Goal: Task Accomplishment & Management: Use online tool/utility

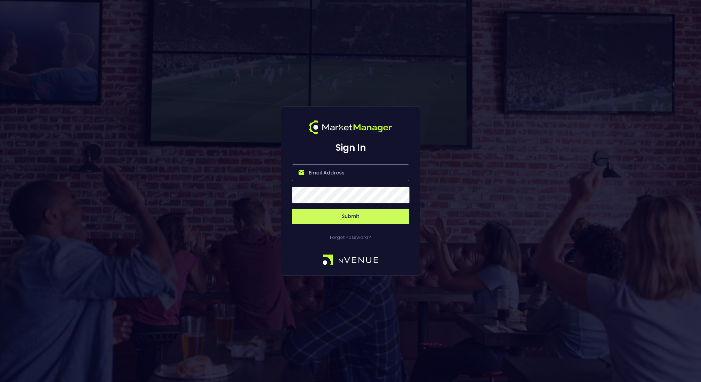
click at [353, 177] on input "email" at bounding box center [351, 172] width 118 height 17
click at [0, 381] on com-1password-button at bounding box center [0, 382] width 0 height 0
type input "jakey@nvenue.com"
click at [337, 217] on button "Submit" at bounding box center [351, 216] width 118 height 15
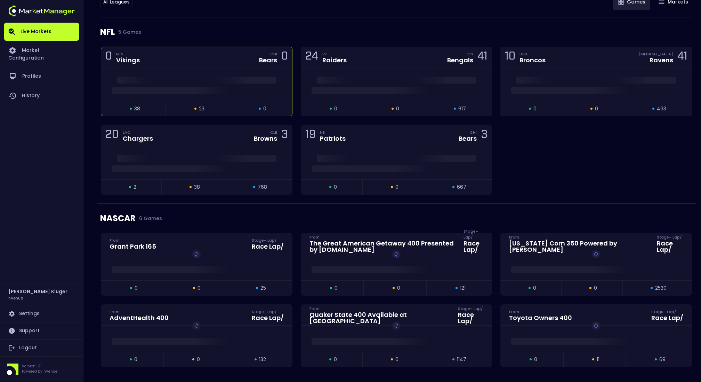
scroll to position [84, 0]
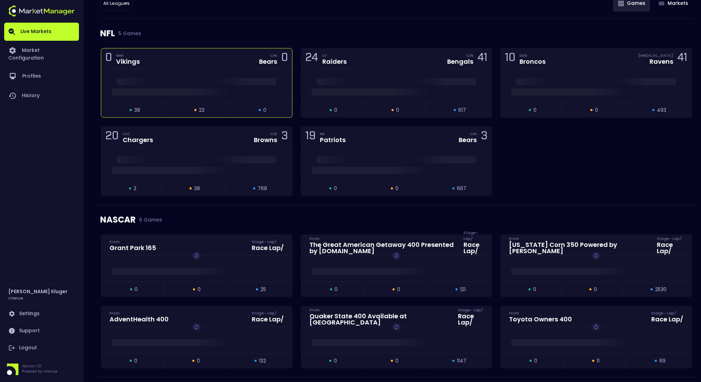
click at [220, 97] on div at bounding box center [196, 85] width 191 height 33
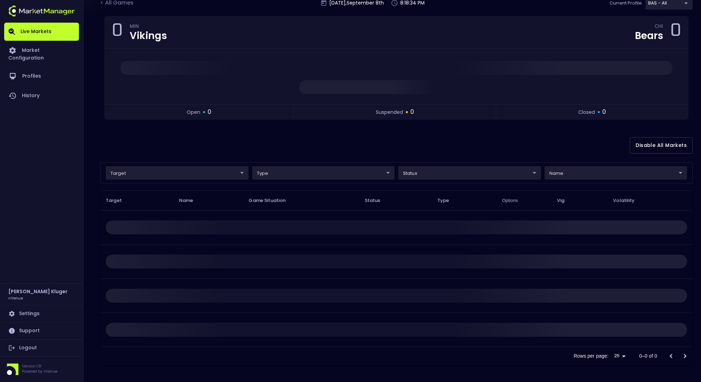
scroll to position [0, 0]
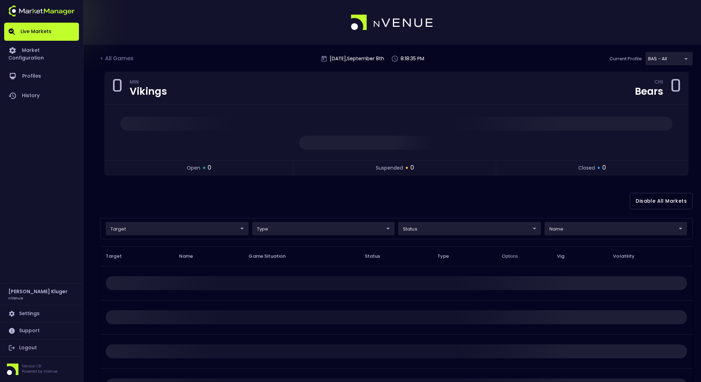
click at [173, 233] on body "Live Markets Market Configuration Profiles History Jakey Kluger nVenue Settings…" at bounding box center [350, 218] width 701 height 437
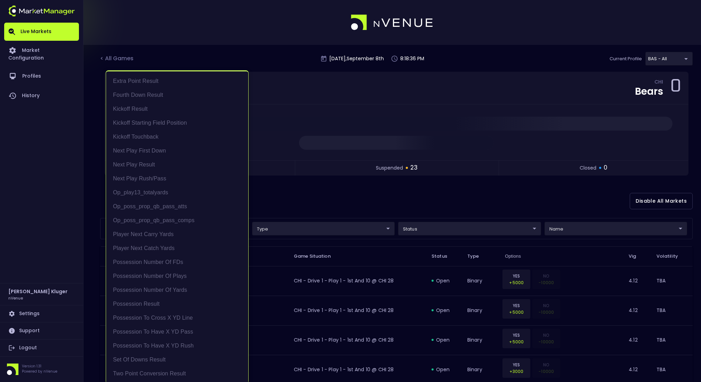
scroll to position [1, 0]
click at [316, 196] on div at bounding box center [350, 191] width 701 height 382
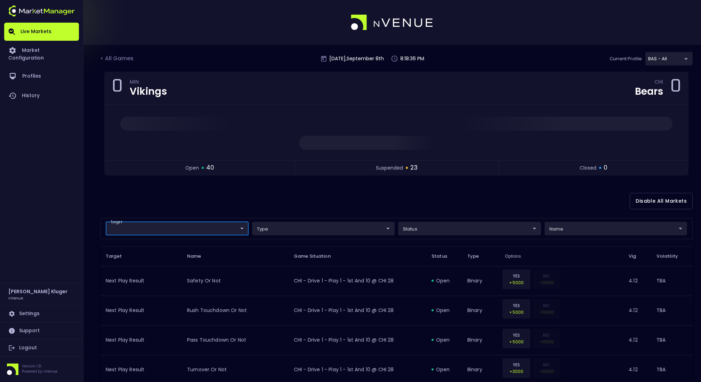
scroll to position [0, 0]
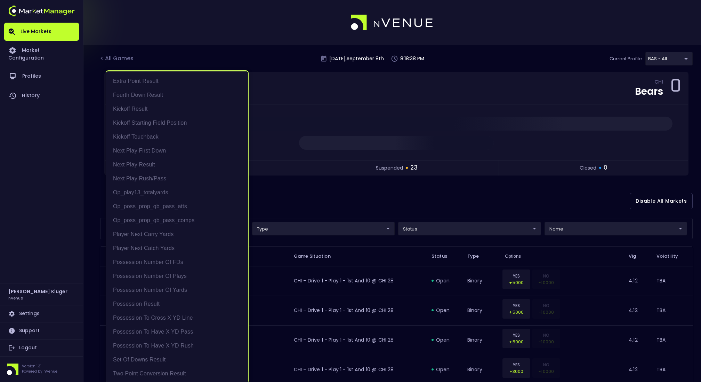
click at [280, 188] on div at bounding box center [350, 191] width 701 height 382
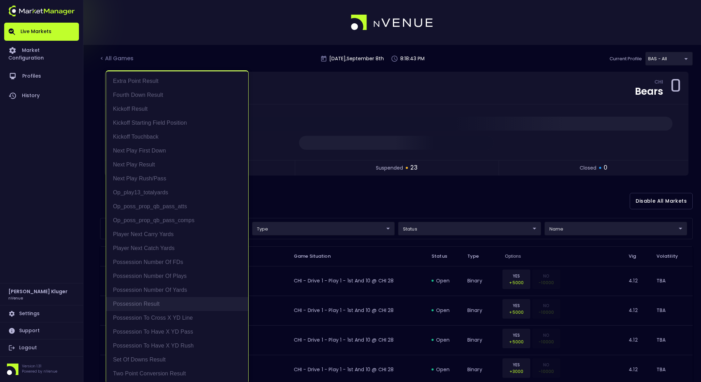
click at [178, 303] on li "Possession Result" at bounding box center [177, 304] width 142 height 14
type input "Possession Result"
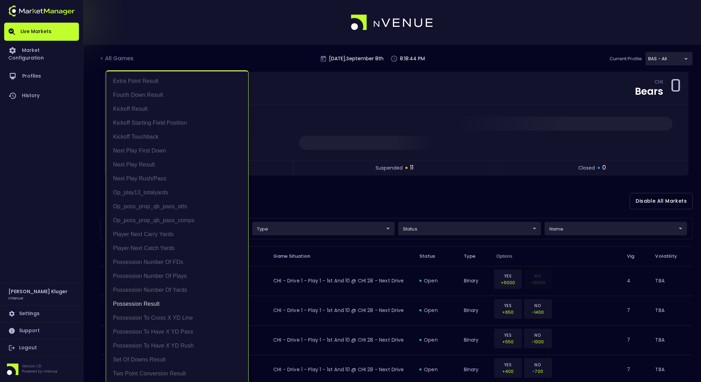
click at [610, 230] on div at bounding box center [350, 191] width 701 height 382
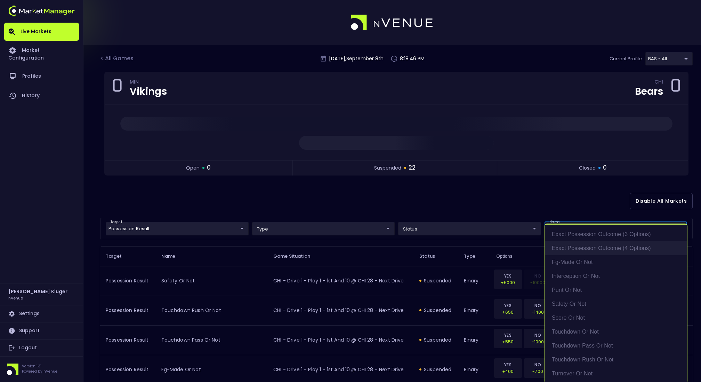
click at [605, 247] on li "exact possession outcome (4 options)" at bounding box center [616, 248] width 142 height 14
type input "exact possession outcome (4 options)"
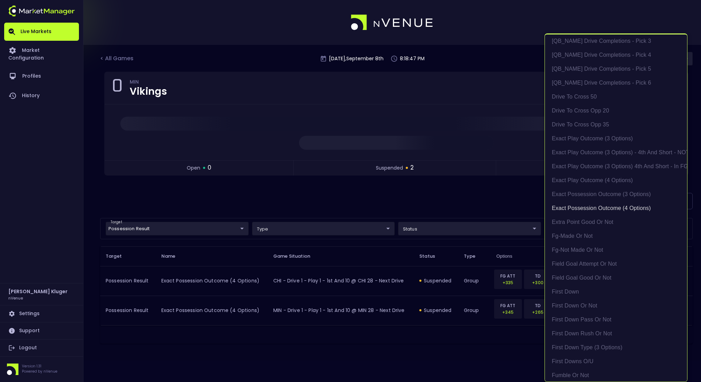
click at [473, 197] on div at bounding box center [350, 191] width 701 height 382
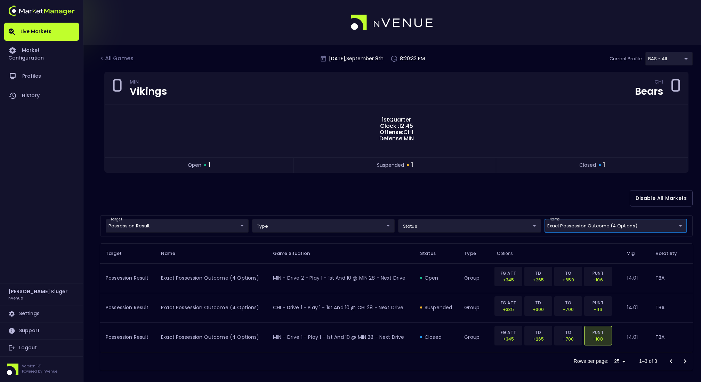
click at [279, 37] on div at bounding box center [350, 22] width 701 height 45
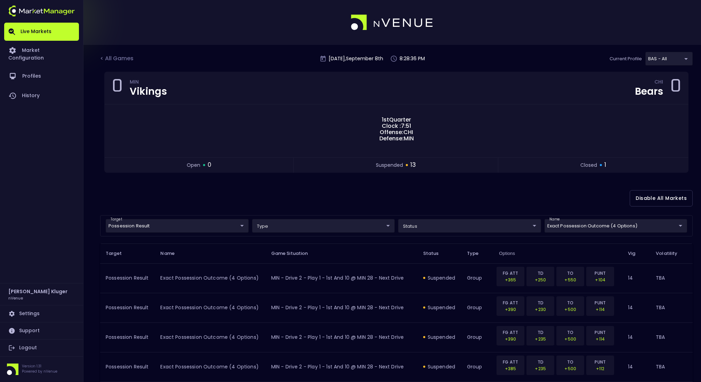
click at [208, 221] on body "Live Markets Market Configuration Profiles History Jakey Kluger nVenue Settings…" at bounding box center [350, 356] width 701 height 712
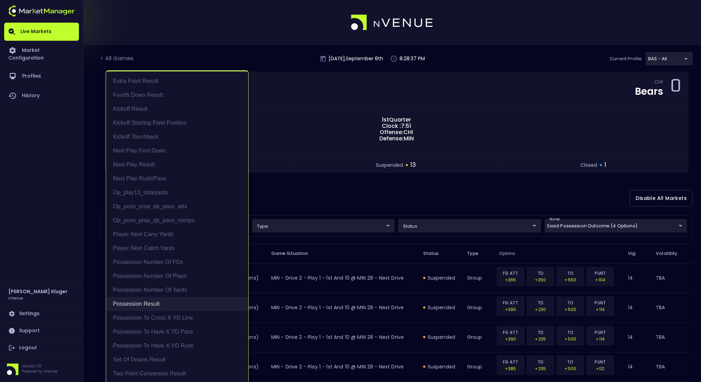
scroll to position [1, 0]
click at [186, 234] on li "Player Next Carry Yards" at bounding box center [177, 233] width 142 height 14
click at [188, 232] on li "Player Next Carry Yards" at bounding box center [177, 233] width 142 height 14
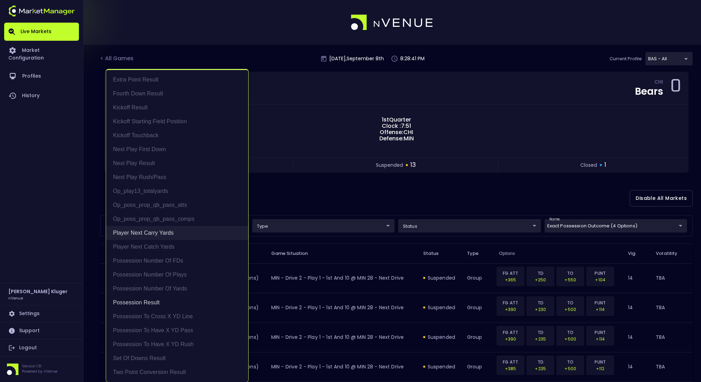
type input "Possession Result"
click at [264, 185] on div at bounding box center [350, 191] width 701 height 382
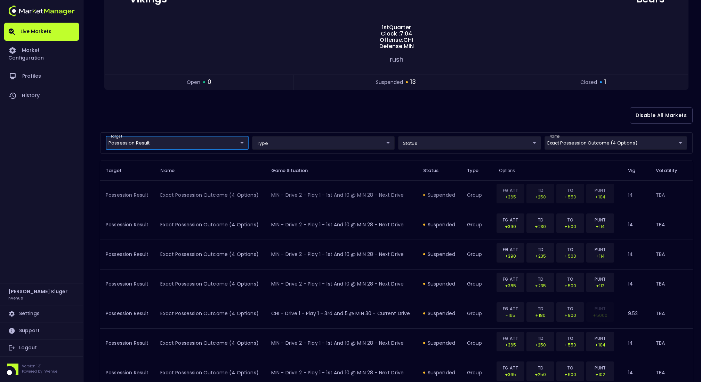
scroll to position [107, 0]
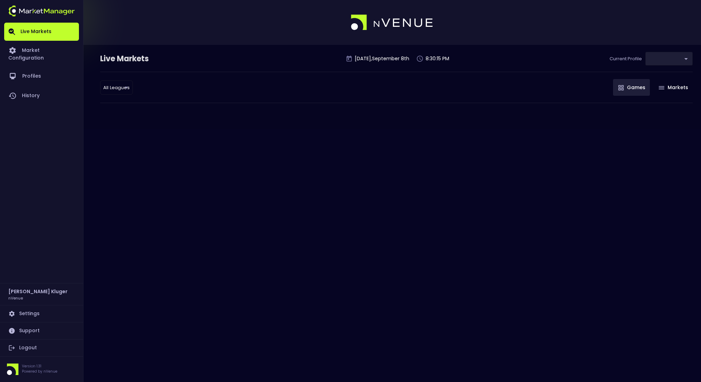
type input "0d810fa5-e353-4d9c-b11d-31f095cae871"
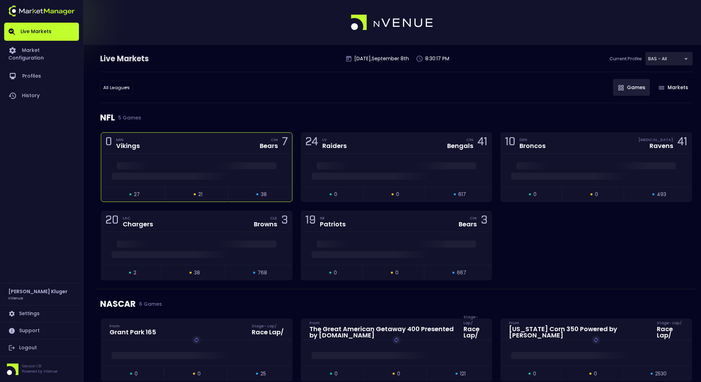
click at [212, 165] on span at bounding box center [197, 165] width 160 height 7
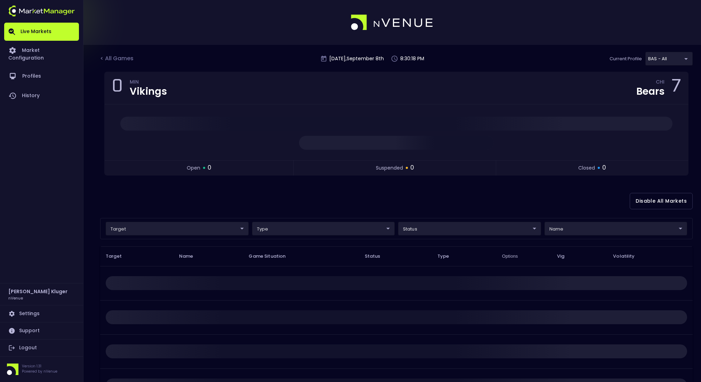
click at [200, 229] on body "Live Markets Market Configuration Profiles History Jakey Kluger nVenue Settings…" at bounding box center [350, 218] width 701 height 437
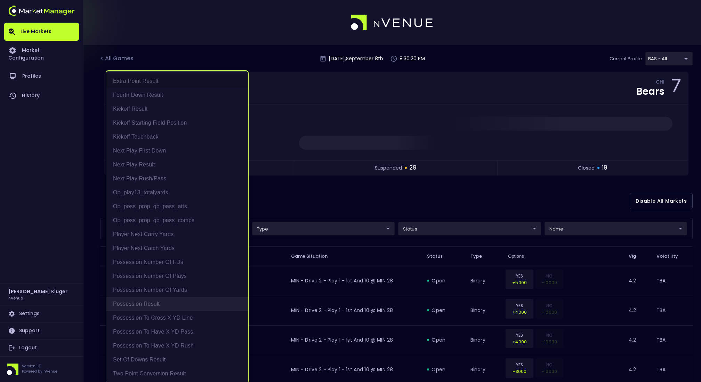
click at [172, 305] on li "Possession Result" at bounding box center [177, 304] width 142 height 14
type input "Possession Result"
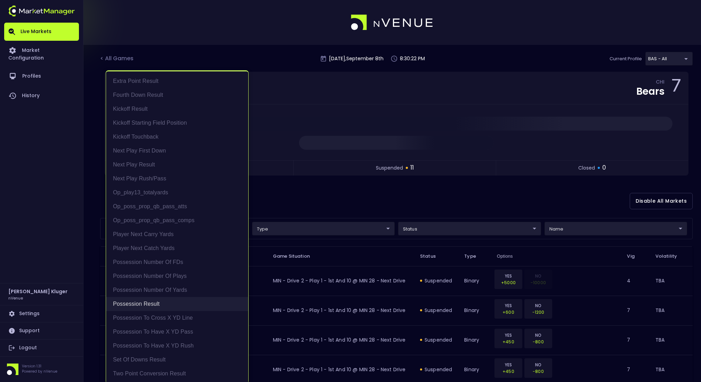
click at [168, 303] on li "Possession Result" at bounding box center [177, 304] width 142 height 14
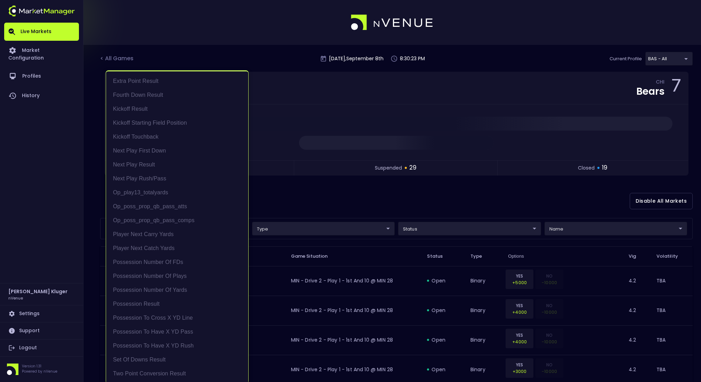
click at [296, 307] on div at bounding box center [350, 191] width 701 height 382
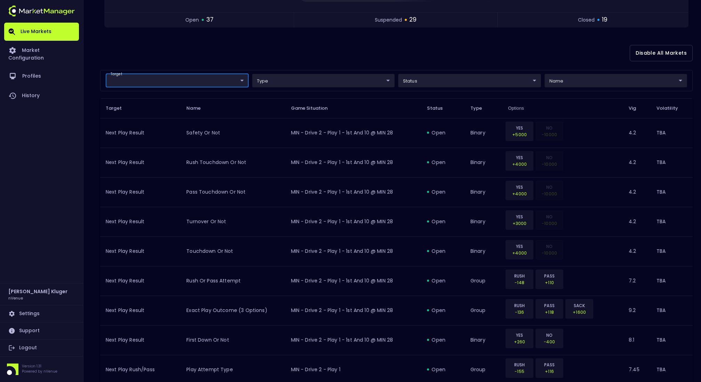
scroll to position [159, 0]
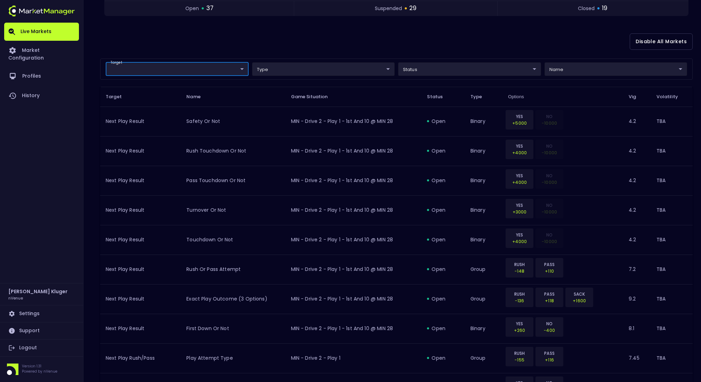
click at [201, 74] on div "target ​ ​ type ​ ​ status ​ ​ name ​ ​" at bounding box center [396, 68] width 593 height 21
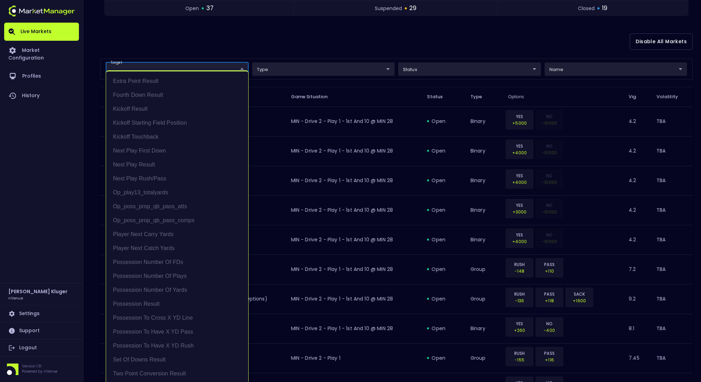
click at [204, 66] on body "Live Markets Market Configuration Profiles History Jakey Kluger nVenue Settings…" at bounding box center [350, 372] width 701 height 1062
click at [176, 307] on li "Possession Result" at bounding box center [177, 304] width 142 height 14
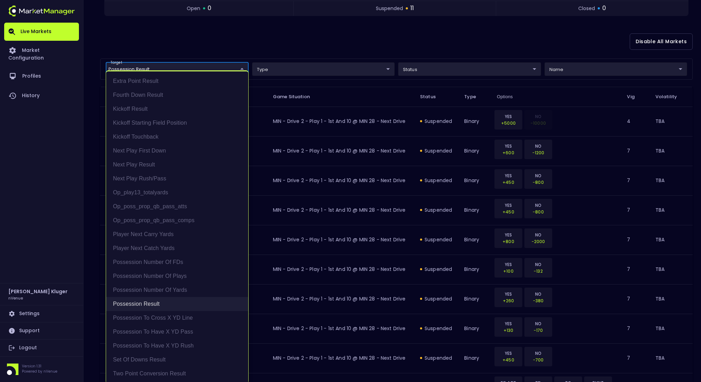
scroll to position [1, 0]
click at [195, 322] on li "Possession to Cross X YD Line" at bounding box center [177, 316] width 142 height 14
type input "Possession Result,Possession to Cross X YD Line"
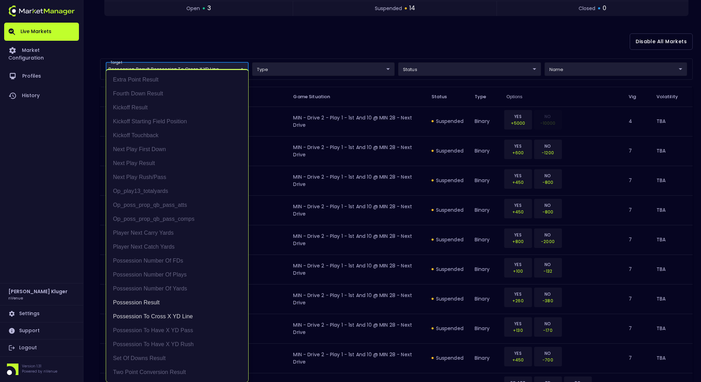
click at [319, 207] on div at bounding box center [350, 191] width 701 height 382
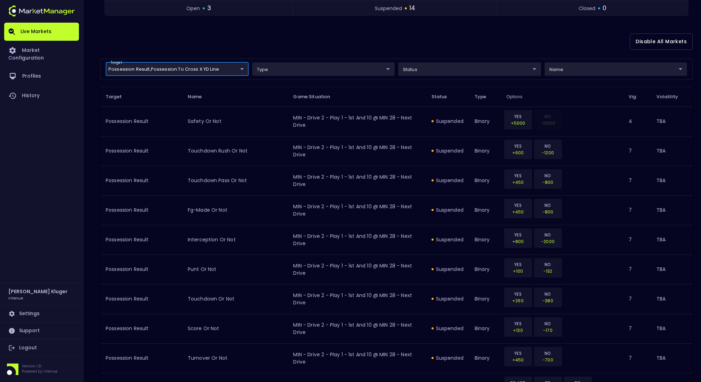
scroll to position [0, 0]
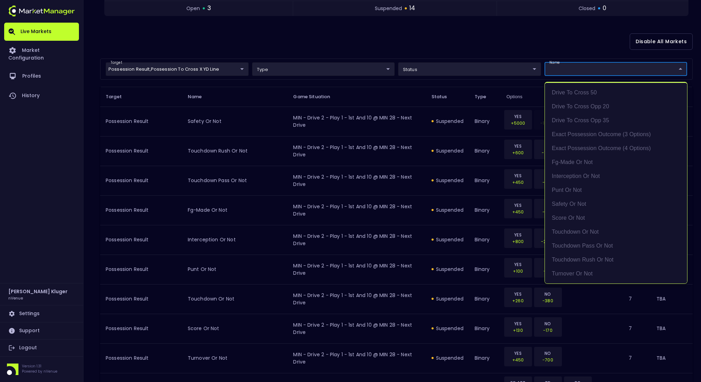
click at [566, 64] on body "Live Markets Market Configuration Profiles History Jakey Kluger nVenue Settings…" at bounding box center [350, 253] width 701 height 825
click at [588, 148] on li "exact possession outcome (4 options)" at bounding box center [616, 148] width 142 height 14
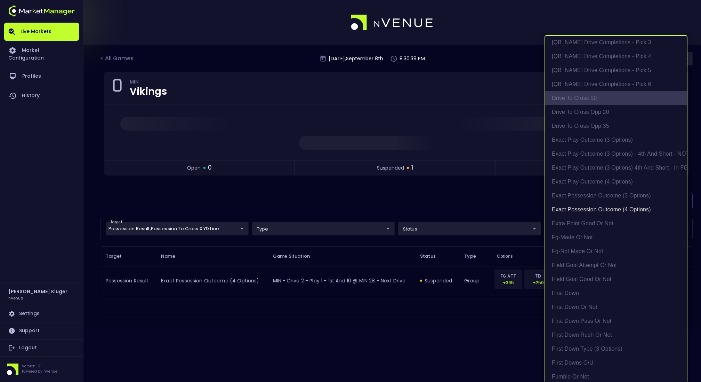
click at [614, 102] on li "Drive to Cross 50" at bounding box center [616, 98] width 142 height 14
type input "exact possession outcome (4 options),Drive to Cross 50"
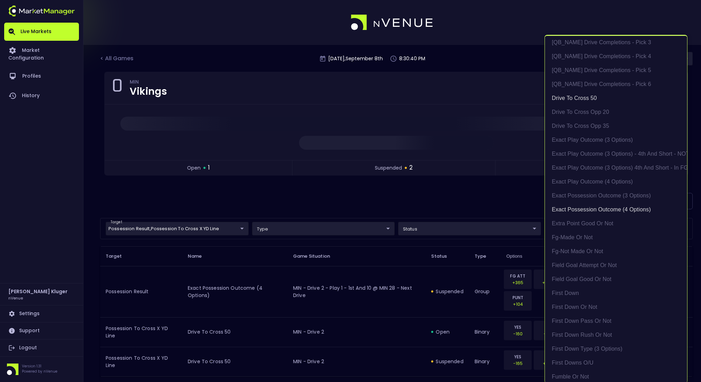
click at [431, 297] on div at bounding box center [350, 191] width 701 height 382
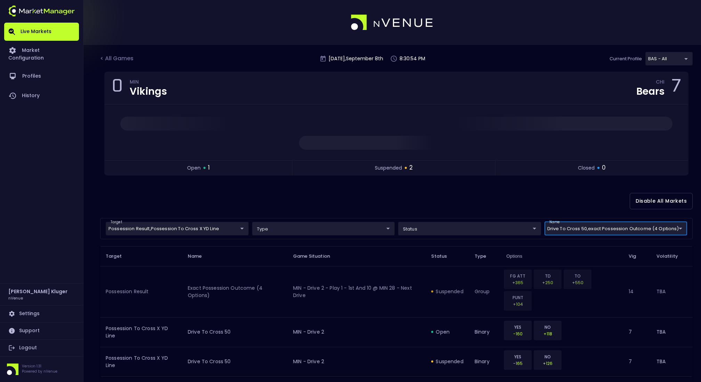
scroll to position [28, 0]
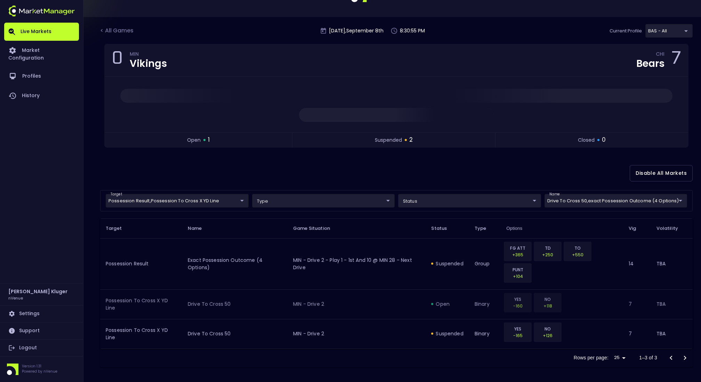
click at [329, 295] on td "MIN - Drive 2" at bounding box center [357, 304] width 138 height 30
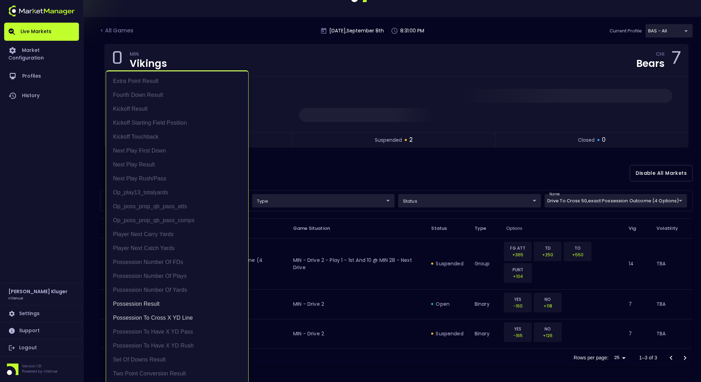
click at [222, 195] on body "Live Markets Market Configuration Profiles History Jakey Kluger nVenue Settings…" at bounding box center [350, 177] width 701 height 411
click at [184, 174] on li "Next Play Rush/Pass" at bounding box center [177, 177] width 142 height 14
type input "Possession Result,Possession to Cross X YD Line,Next Play Rush/Pass"
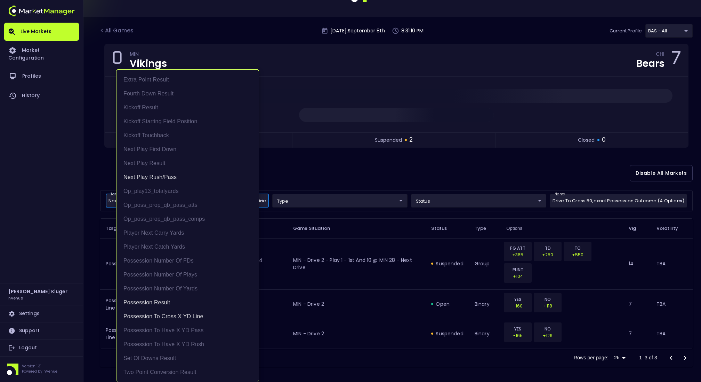
click at [316, 163] on div at bounding box center [350, 191] width 701 height 382
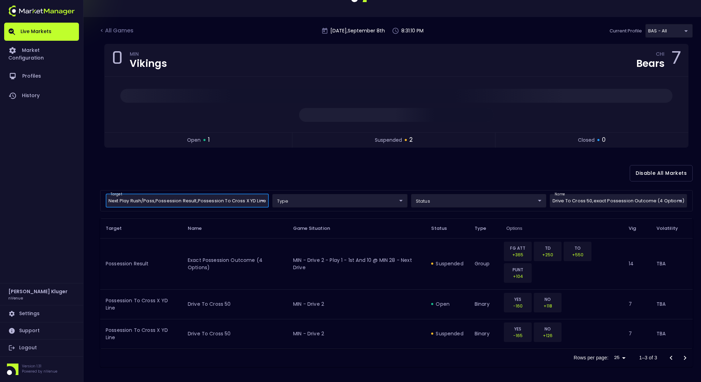
scroll to position [0, 0]
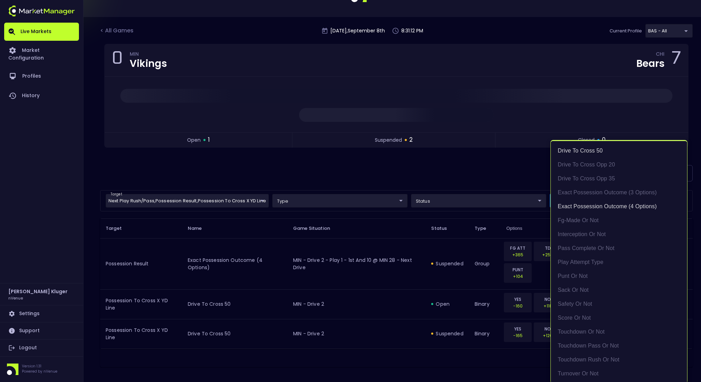
click at [569, 202] on body "Live Markets Market Configuration Profiles History Jakey Kluger nVenue Settings…" at bounding box center [350, 177] width 701 height 411
click at [621, 250] on li "Pass Complete or Not" at bounding box center [619, 247] width 136 height 14
type input "exact possession outcome (4 options),Drive to Cross 50,Pass Complete or Not"
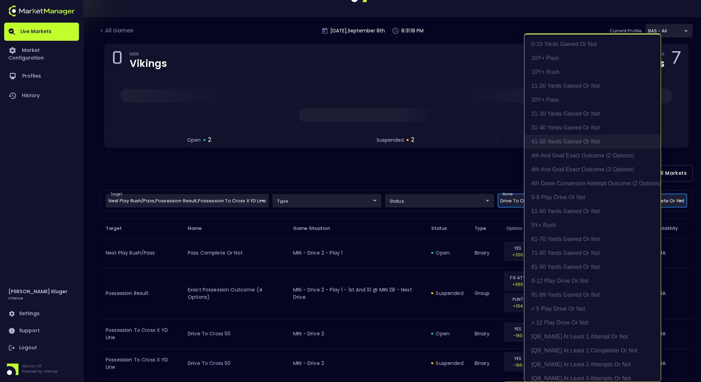
scroll to position [755, 0]
click at [457, 266] on div at bounding box center [350, 191] width 701 height 382
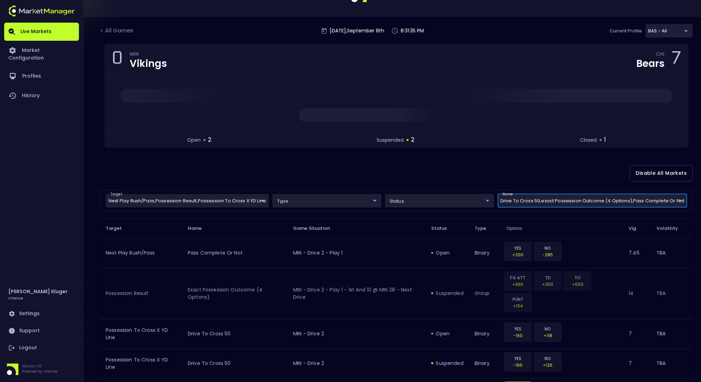
scroll to position [87, 0]
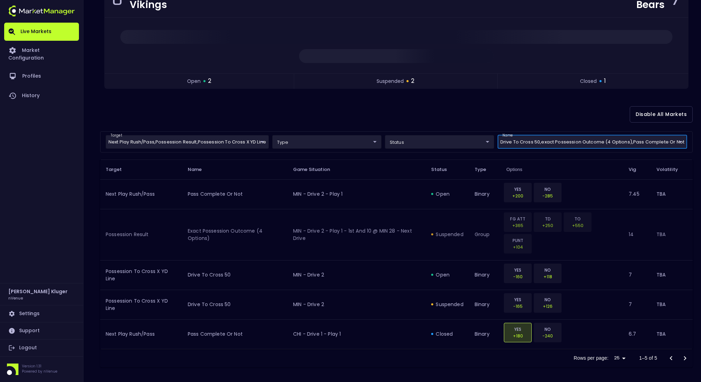
click at [411, 252] on td "MIN - Drive 2 - Play 1 - 1st and 10 @ MIN 28 - Next Drive" at bounding box center [357, 234] width 138 height 51
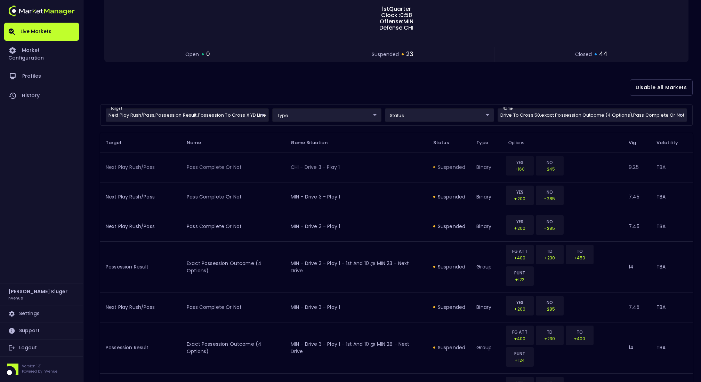
scroll to position [109, 0]
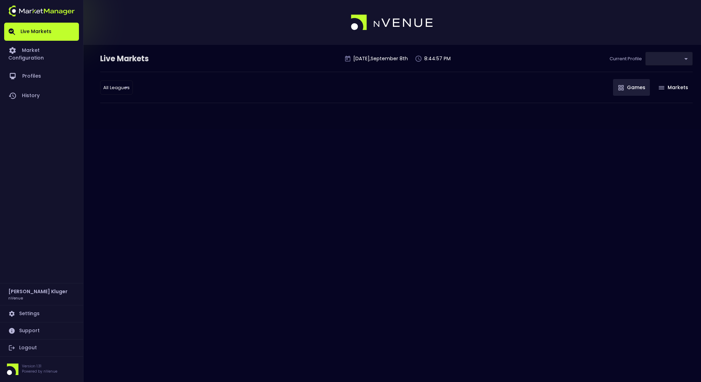
type input "0d810fa5-e353-4d9c-b11d-31f095cae871"
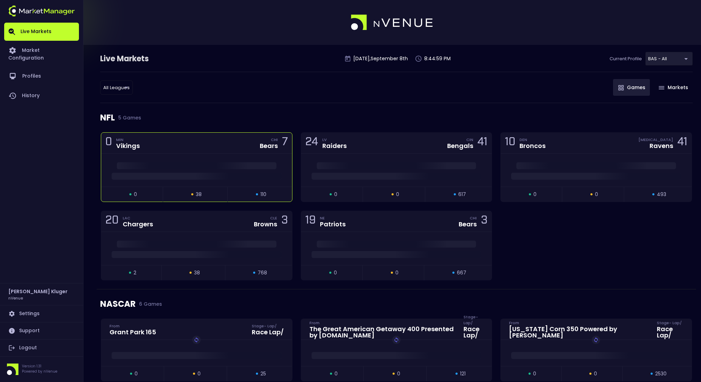
click at [220, 156] on div at bounding box center [196, 169] width 191 height 33
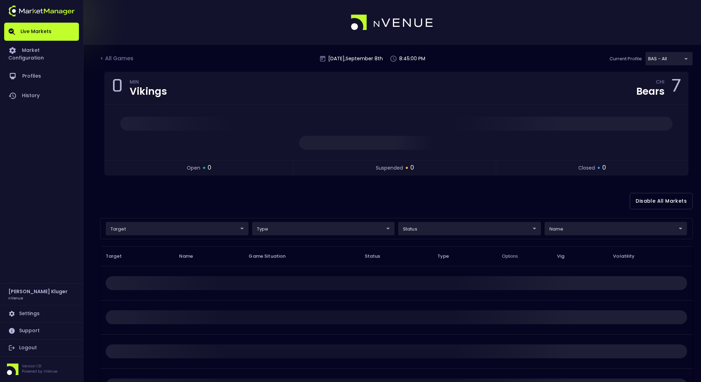
click at [171, 227] on body "Live Markets Market Configuration Profiles History [PERSON_NAME] nVenue Setting…" at bounding box center [350, 218] width 701 height 437
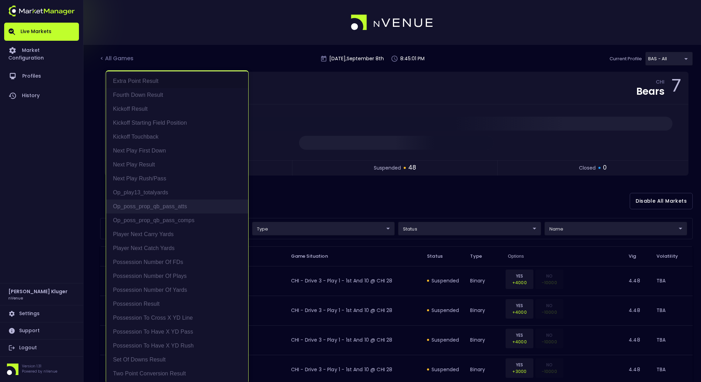
click at [192, 203] on li "op_poss_prop_qb_pass_atts" at bounding box center [177, 206] width 142 height 14
type input "op_poss_prop_qb_pass_atts"
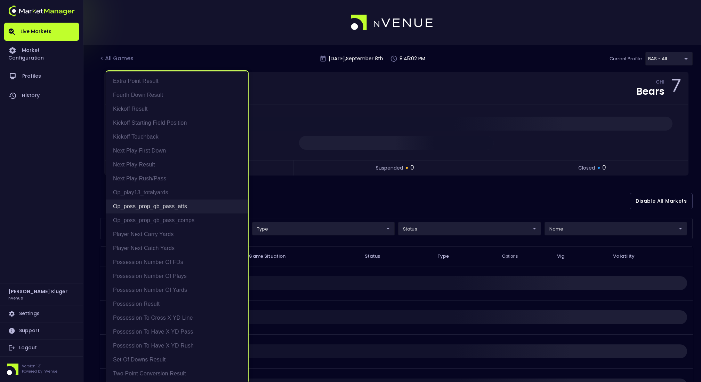
click at [192, 203] on li "op_poss_prop_qb_pass_atts" at bounding box center [177, 206] width 142 height 14
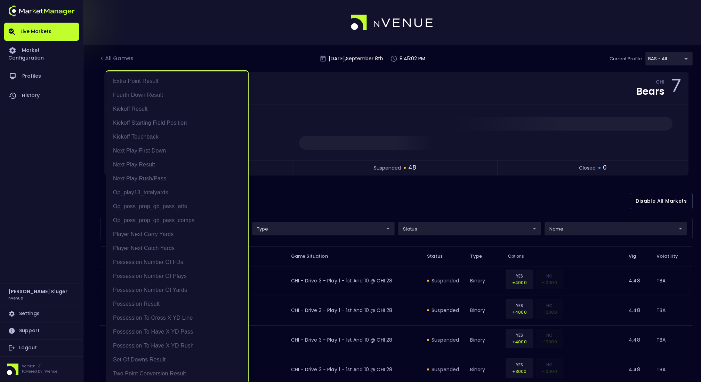
click at [302, 192] on div at bounding box center [350, 191] width 701 height 382
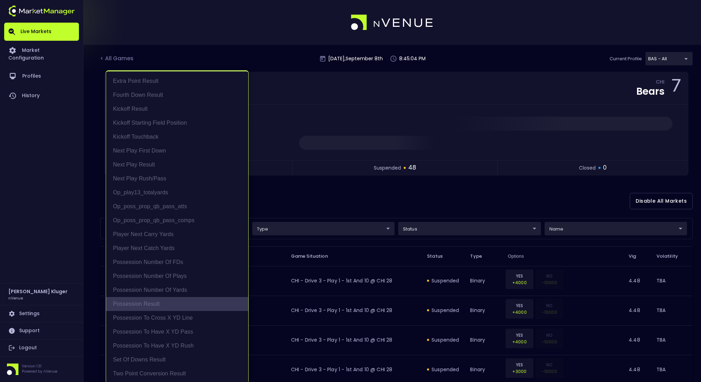
click at [163, 303] on li "Possession Result" at bounding box center [177, 304] width 142 height 14
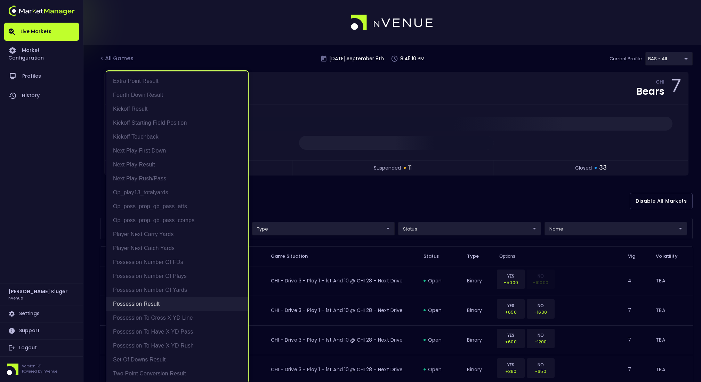
scroll to position [1, 0]
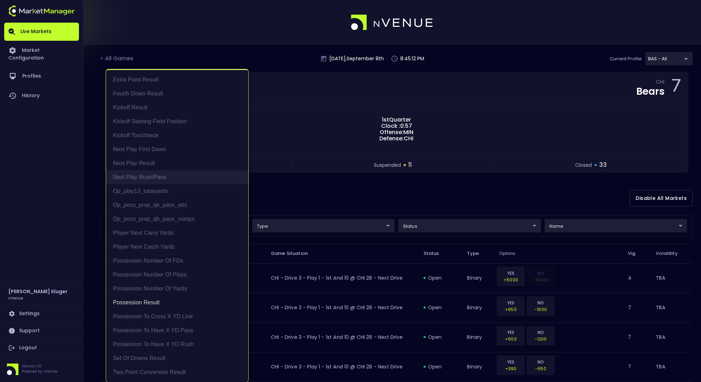
click at [161, 175] on li "Next Play Rush/Pass" at bounding box center [177, 177] width 142 height 14
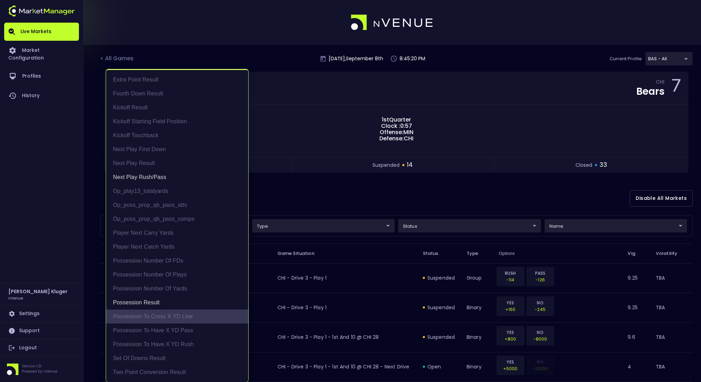
click at [186, 318] on li "Possession to Cross X YD Line" at bounding box center [177, 316] width 142 height 14
type input "Possession Result,Next Play Rush/Pass,Possession to Cross X YD Line"
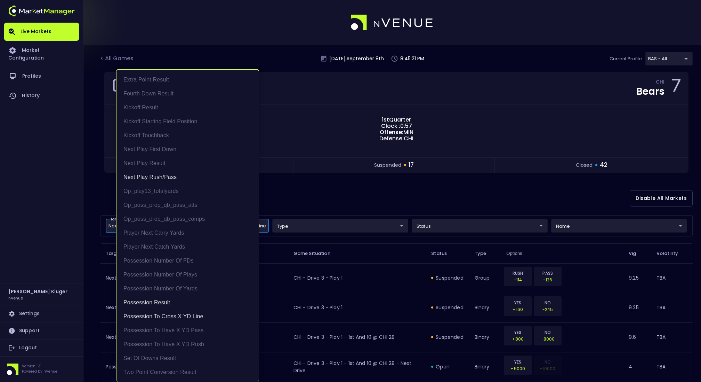
click at [334, 214] on div at bounding box center [350, 191] width 701 height 382
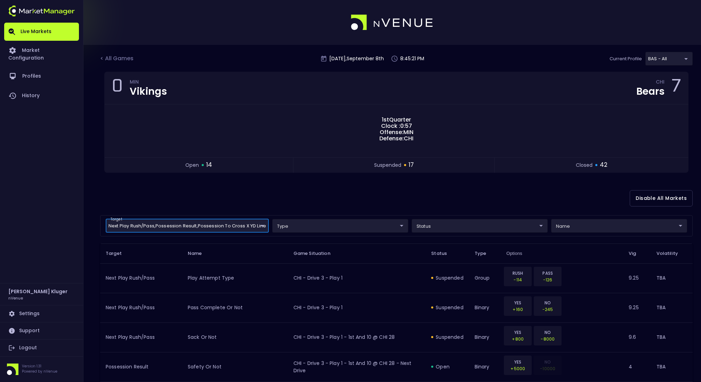
scroll to position [0, 0]
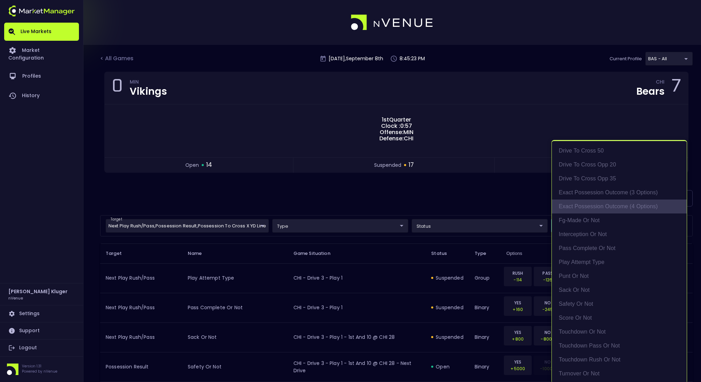
click at [612, 205] on li "exact possession outcome (4 options)" at bounding box center [619, 206] width 135 height 14
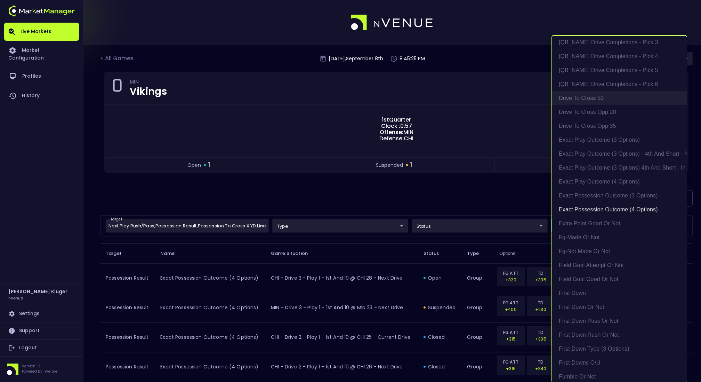
click at [624, 99] on li "Drive to Cross 50" at bounding box center [619, 98] width 135 height 14
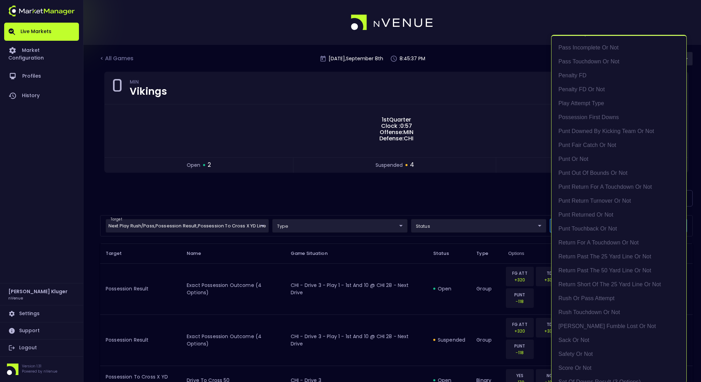
scroll to position [937, 0]
click at [623, 293] on li "rush or pass attempt" at bounding box center [619, 291] width 135 height 14
type input "exact possession outcome (4 options),Drive to Cross 50,rush or pass attempt"
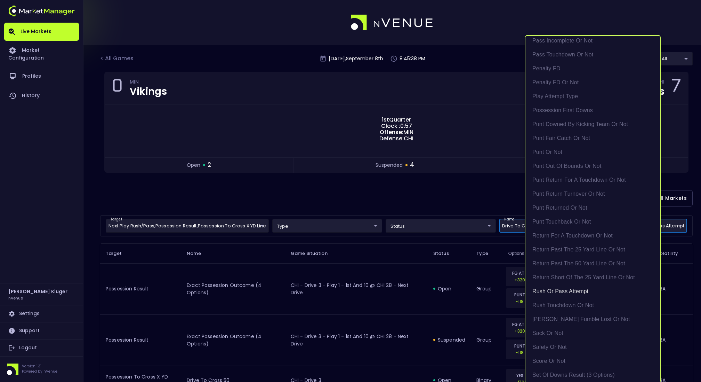
scroll to position [1, 0]
click at [440, 291] on div at bounding box center [350, 191] width 701 height 382
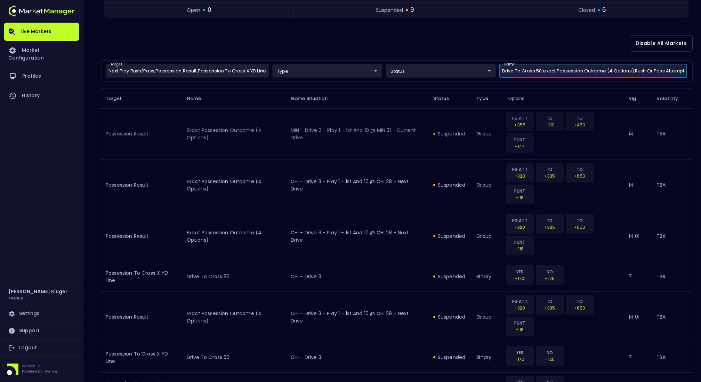
scroll to position [156, 0]
click at [365, 142] on td "MIN - Drive 3 - Play 1 - 1st and 10 @ MIN 31 - Current Drive" at bounding box center [356, 132] width 143 height 51
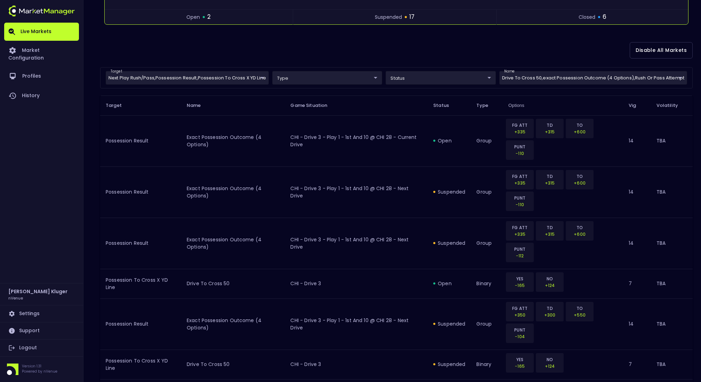
scroll to position [148, 0]
